Goal: Task Accomplishment & Management: Complete application form

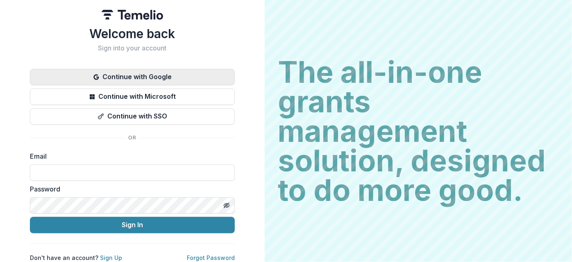
click at [158, 77] on button "Continue with Google" at bounding box center [132, 77] width 205 height 16
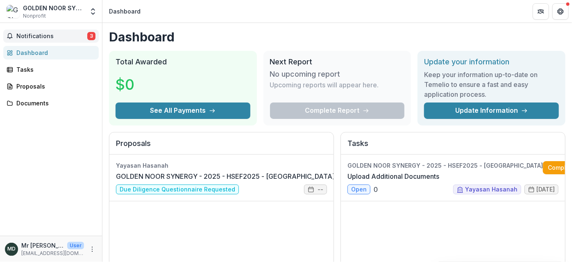
click at [43, 38] on span "Notifications" at bounding box center [51, 36] width 71 height 7
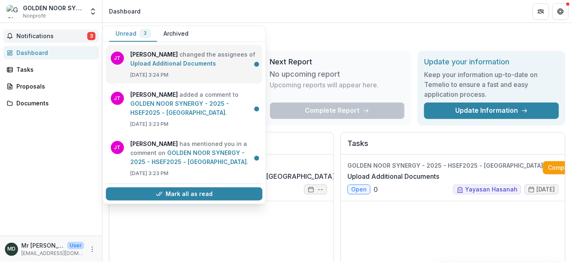
click at [172, 60] on link "Upload Additional Documents" at bounding box center [173, 63] width 86 height 7
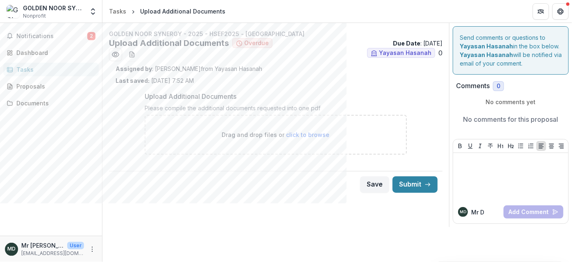
click at [241, 43] on circle at bounding box center [239, 43] width 5 height 5
click at [310, 132] on span "click to browse" at bounding box center [307, 134] width 43 height 7
type input "**********"
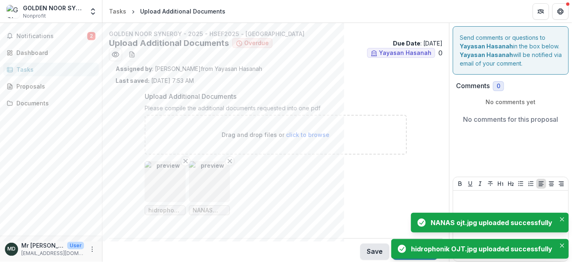
click at [369, 245] on button "Save" at bounding box center [374, 251] width 29 height 16
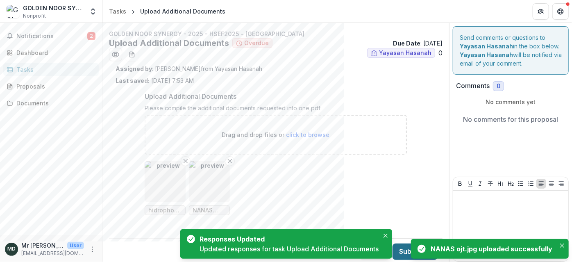
click at [402, 249] on button "Submit" at bounding box center [415, 251] width 45 height 16
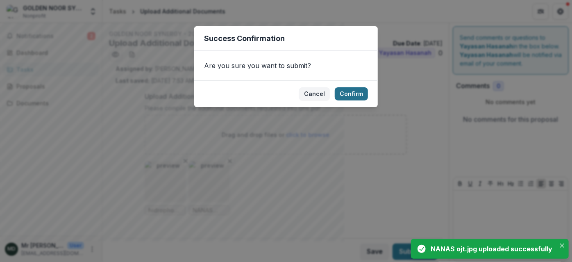
click at [359, 91] on button "Confirm" at bounding box center [351, 93] width 33 height 13
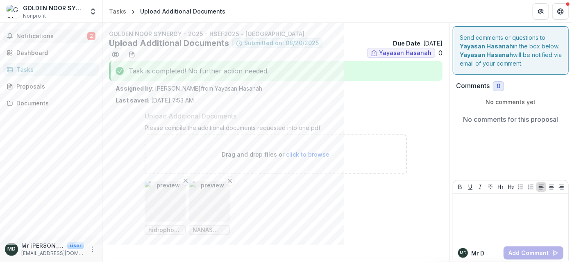
click at [32, 34] on span "Notifications" at bounding box center [51, 36] width 71 height 7
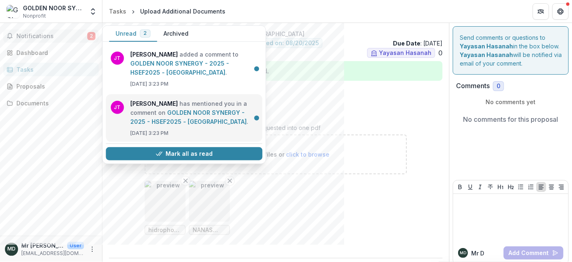
click at [179, 111] on link "GOLDEN NOOR SYNERGY - 2025 - HSEF2025 - [GEOGRAPHIC_DATA]" at bounding box center [188, 117] width 116 height 16
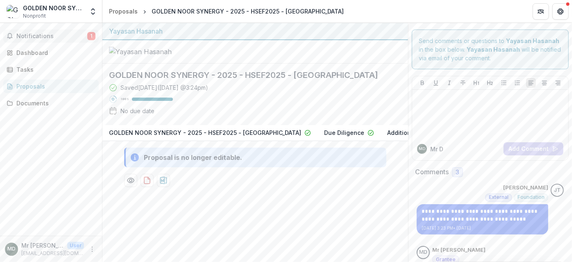
click at [49, 37] on span "Notifications" at bounding box center [51, 36] width 71 height 7
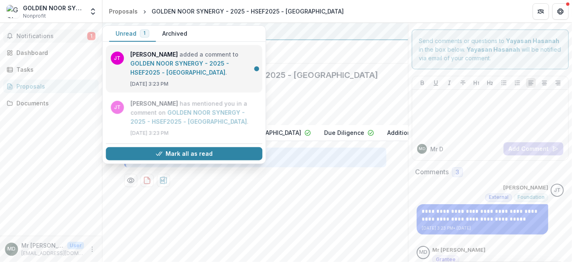
click at [182, 65] on link "GOLDEN NOOR SYNERGY - 2025 - HSEF2025 - [GEOGRAPHIC_DATA]" at bounding box center [179, 68] width 99 height 16
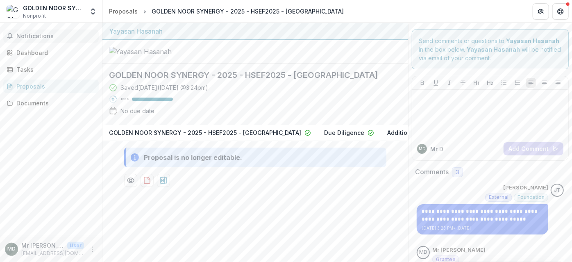
click at [38, 37] on span "Notifications" at bounding box center [55, 36] width 79 height 7
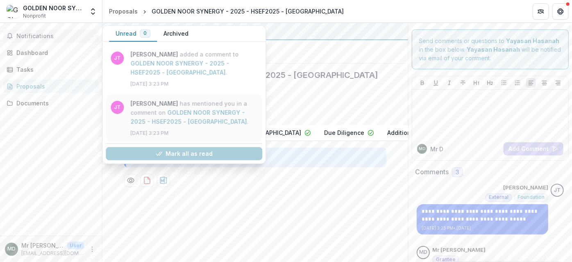
click at [169, 109] on link "GOLDEN NOOR SYNERGY - 2025 - HSEF2025 - [GEOGRAPHIC_DATA]" at bounding box center [188, 117] width 116 height 16
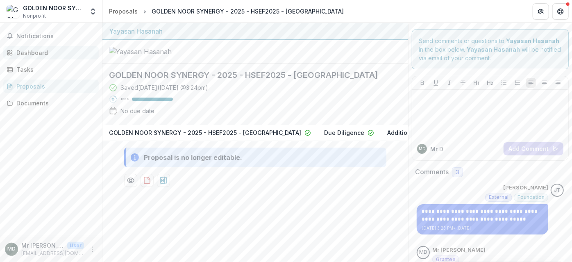
click at [38, 50] on div "Dashboard" at bounding box center [54, 52] width 76 height 9
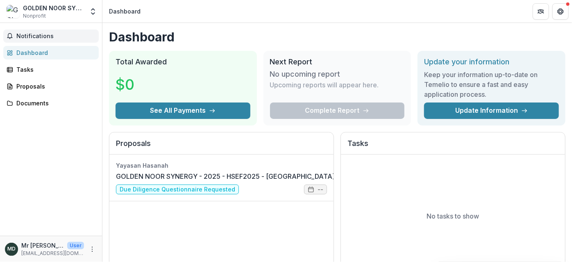
click at [42, 35] on span "Notifications" at bounding box center [55, 36] width 79 height 7
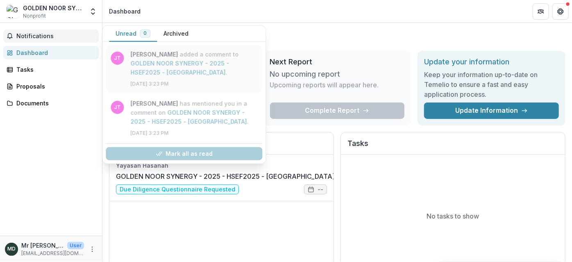
click at [175, 67] on link "GOLDEN NOOR SYNERGY - 2025 - HSEF2025 - [GEOGRAPHIC_DATA]" at bounding box center [179, 68] width 99 height 16
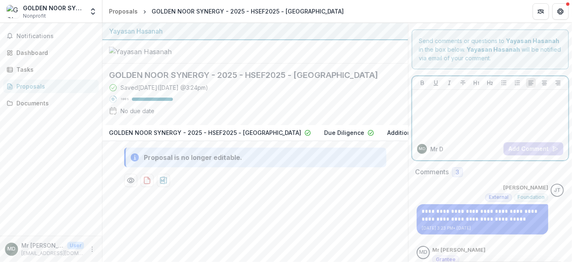
click at [467, 110] on div at bounding box center [490, 113] width 150 height 41
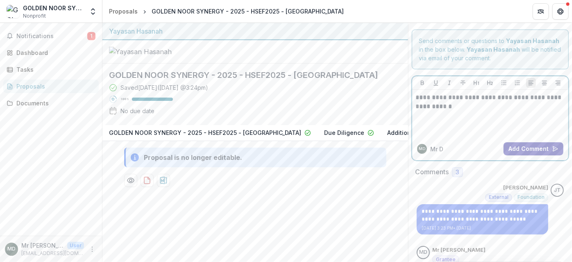
click at [525, 148] on button "Add Comment" at bounding box center [534, 148] width 60 height 13
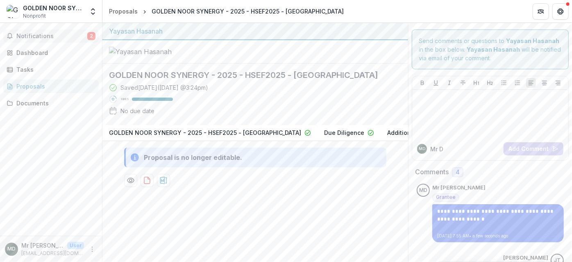
click at [64, 41] on button "Notifications 2" at bounding box center [50, 36] width 95 height 13
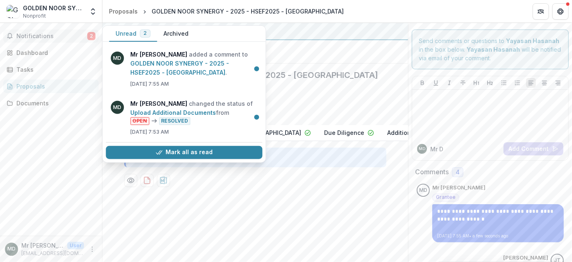
click at [50, 35] on span "Notifications" at bounding box center [51, 36] width 71 height 7
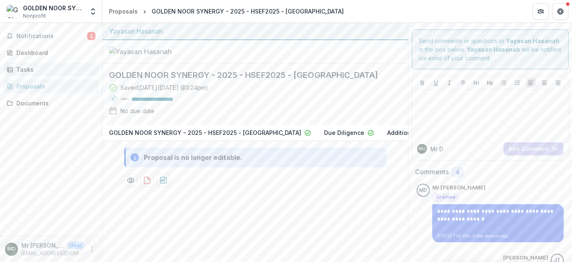
click at [30, 65] on div "Tasks" at bounding box center [54, 69] width 76 height 9
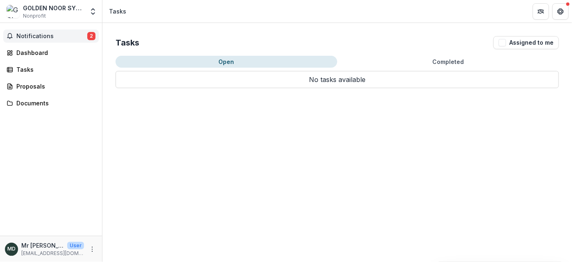
click at [43, 36] on span "Notifications" at bounding box center [51, 36] width 71 height 7
click at [39, 59] on link "Dashboard" at bounding box center [50, 53] width 95 height 14
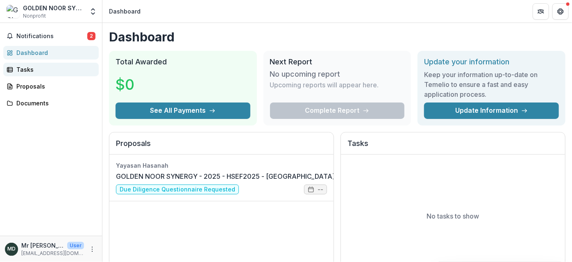
click at [35, 70] on div "Tasks" at bounding box center [54, 69] width 76 height 9
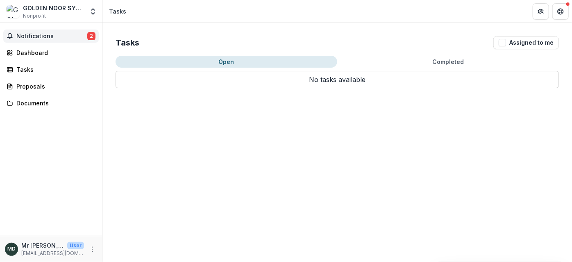
click at [47, 33] on span "Notifications" at bounding box center [51, 36] width 71 height 7
click at [176, 222] on div "Tasks Assigned to me Open Completed No tasks available Task Name Type of Task S…" at bounding box center [337, 142] width 470 height 239
click at [40, 30] on button "Notifications 2" at bounding box center [50, 36] width 95 height 13
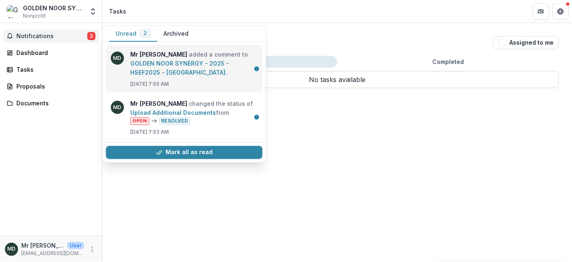
click at [159, 60] on link "GOLDEN NOOR SYNERGY - 2025 - HSEF2025 - [GEOGRAPHIC_DATA]" at bounding box center [179, 68] width 99 height 16
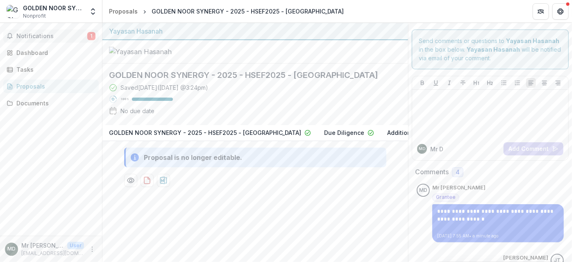
click at [44, 37] on span "Notifications" at bounding box center [51, 36] width 71 height 7
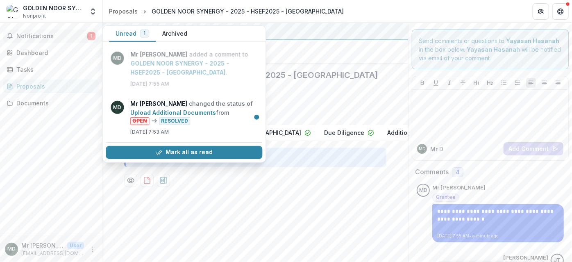
click at [174, 34] on button "Archived" at bounding box center [175, 34] width 38 height 16
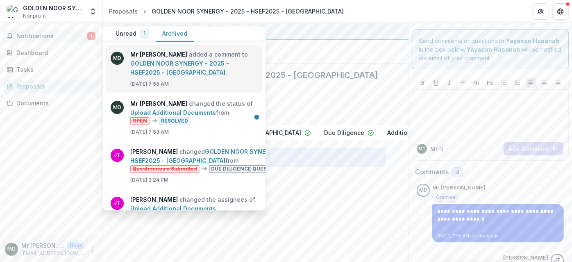
click at [201, 72] on link "GOLDEN NOOR SYNERGY - 2025 - HSEF2025 - [GEOGRAPHIC_DATA]" at bounding box center [179, 68] width 99 height 16
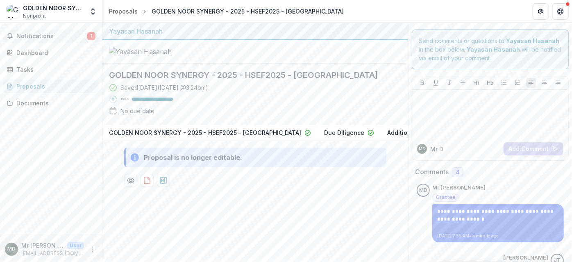
click at [57, 36] on span "Notifications" at bounding box center [51, 36] width 71 height 7
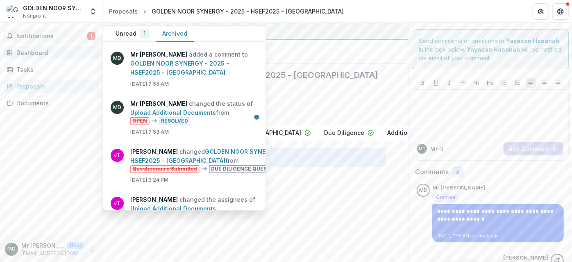
click at [54, 51] on div "Dashboard" at bounding box center [54, 52] width 76 height 9
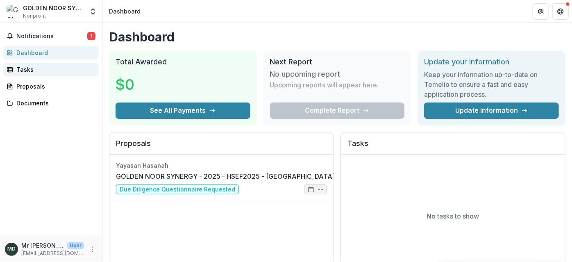
click at [22, 66] on div "Tasks" at bounding box center [54, 69] width 76 height 9
